Goal: Transaction & Acquisition: Purchase product/service

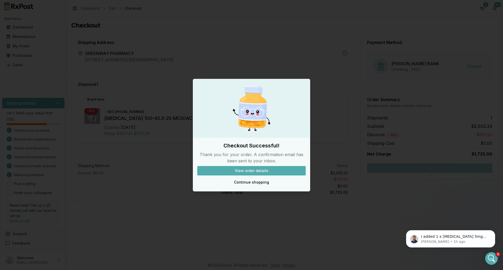
scroll to position [4136, 0]
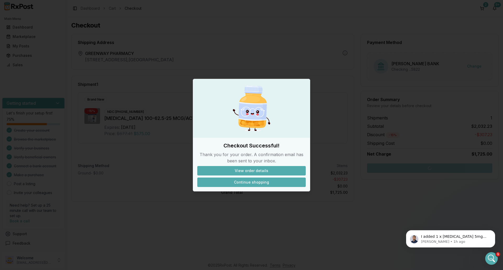
click at [254, 182] on button "Continue shopping" at bounding box center [251, 182] width 109 height 9
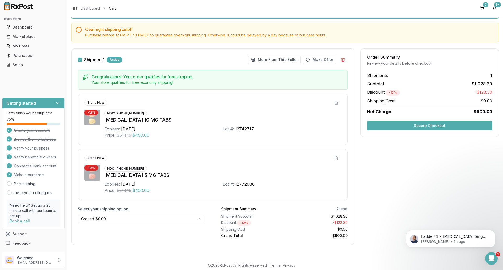
click at [414, 125] on button "Secure Checkout" at bounding box center [429, 125] width 125 height 9
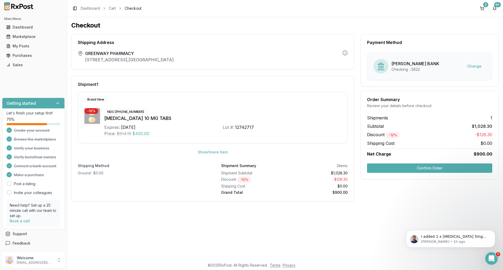
click at [413, 164] on button "Confirm Order" at bounding box center [429, 168] width 125 height 9
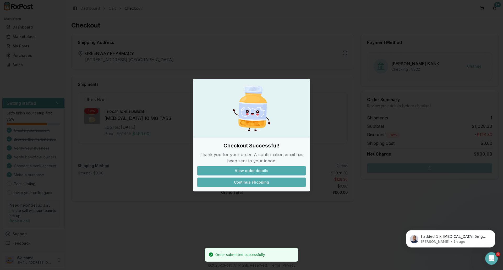
click at [273, 184] on button "Continue shopping" at bounding box center [251, 182] width 109 height 9
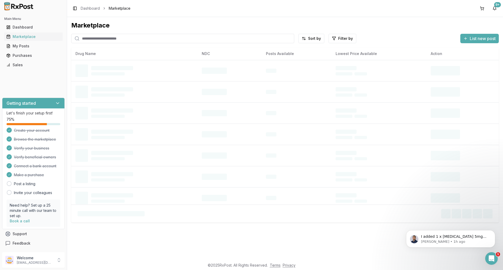
click at [492, 260] on icon "Open Intercom Messenger" at bounding box center [492, 259] width 9 height 9
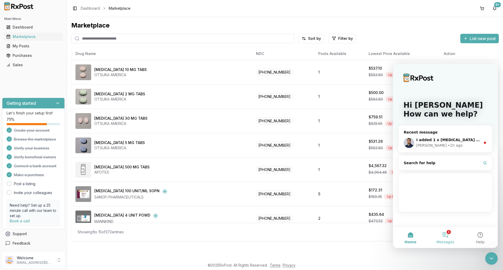
click at [445, 235] on button "1 Messages" at bounding box center [445, 237] width 35 height 21
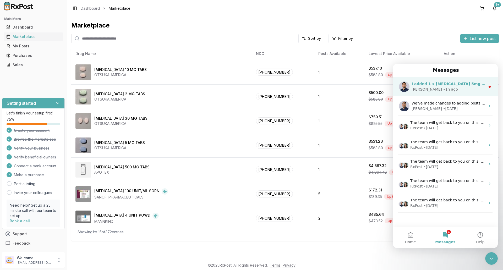
click at [447, 87] on div "[PERSON_NAME] • 1h ago" at bounding box center [449, 90] width 74 height 6
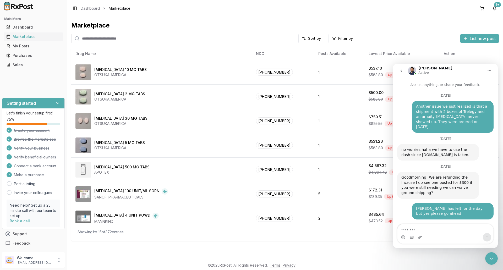
scroll to position [23, 0]
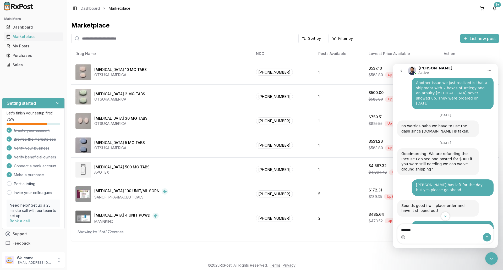
type textarea "*******"
click at [485, 240] on button "Send a message…" at bounding box center [487, 237] width 8 height 8
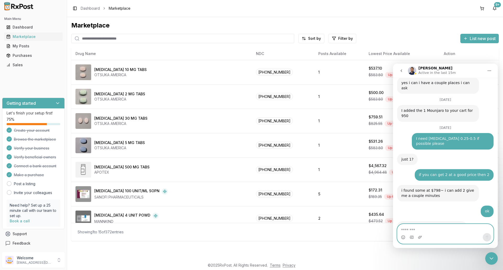
scroll to position [4166, 0]
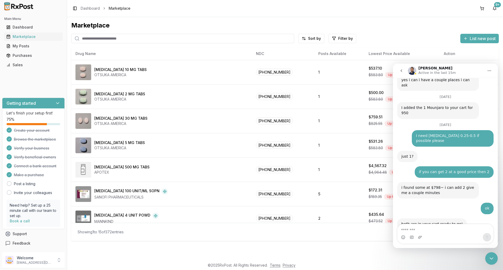
drag, startPoint x: 397, startPoint y: 29, endPoint x: 404, endPoint y: 31, distance: 7.3
click at [398, 29] on div "Marketplace" at bounding box center [285, 25] width 428 height 8
click at [482, 9] on button at bounding box center [482, 8] width 8 height 8
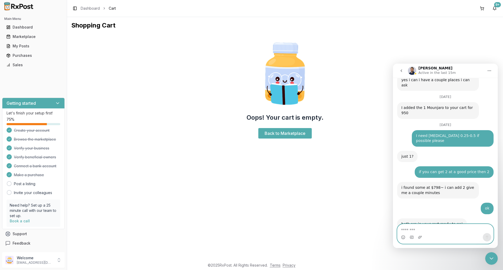
click at [417, 230] on textarea "Message…" at bounding box center [446, 228] width 96 height 9
type textarea "**********"
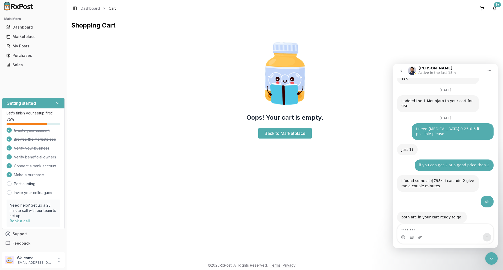
click at [491, 258] on icon "Close Intercom Messenger" at bounding box center [492, 259] width 6 height 6
